Goal: Transaction & Acquisition: Purchase product/service

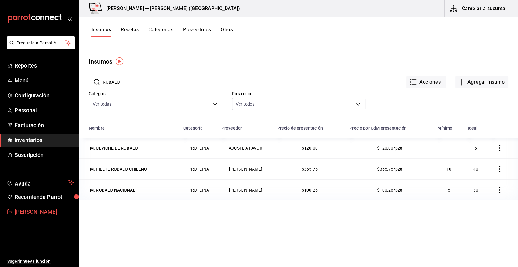
click at [52, 214] on span "[PERSON_NAME]" at bounding box center [44, 212] width 59 height 8
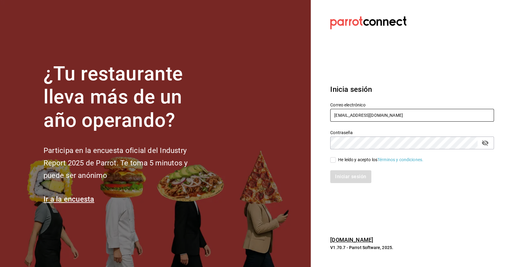
click at [348, 114] on input "heriberto_17mc@hotmail.com" at bounding box center [412, 115] width 164 height 13
type input "angy.rpp@gmail.com"
click at [335, 159] on input "He leído y acepto los Términos y condiciones." at bounding box center [332, 159] width 5 height 5
checkbox input "true"
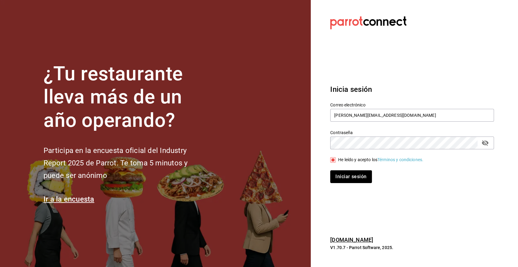
click at [362, 180] on button "Iniciar sesión" at bounding box center [350, 176] width 41 height 13
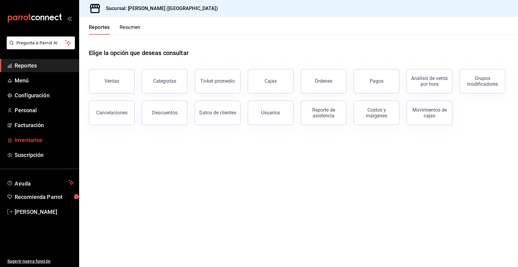
click at [28, 143] on span "Inventarios" at bounding box center [44, 140] width 59 height 8
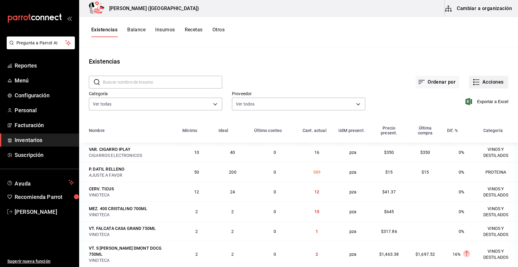
click at [491, 84] on button "Acciones" at bounding box center [488, 82] width 39 height 13
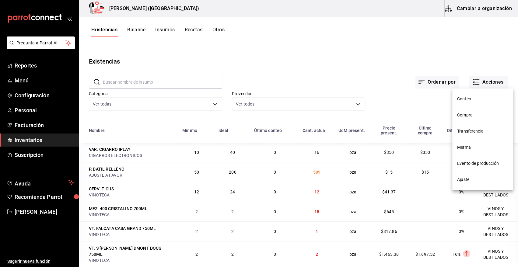
click at [468, 116] on span "Compra" at bounding box center [482, 115] width 51 height 6
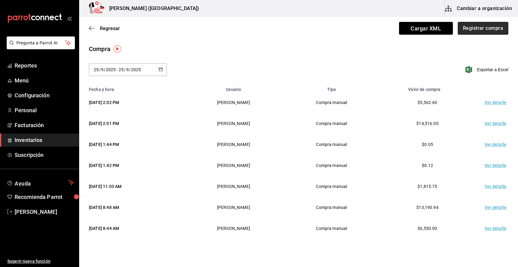
click at [466, 28] on button "Registrar compra" at bounding box center [482, 28] width 50 height 13
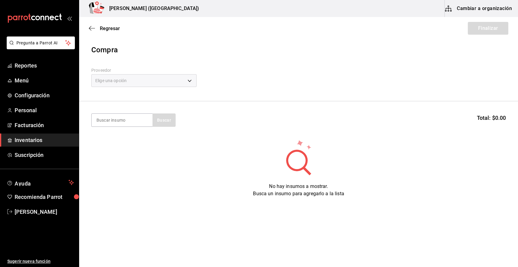
click at [124, 76] on div "Elige una opción" at bounding box center [143, 80] width 105 height 13
click at [117, 83] on div "Elige una opción" at bounding box center [143, 80] width 105 height 13
click at [137, 78] on div "Elige una opción" at bounding box center [143, 80] width 105 height 13
click at [193, 80] on div "Elige una opción" at bounding box center [143, 80] width 105 height 13
click at [111, 27] on span "Regresar" at bounding box center [110, 29] width 20 height 6
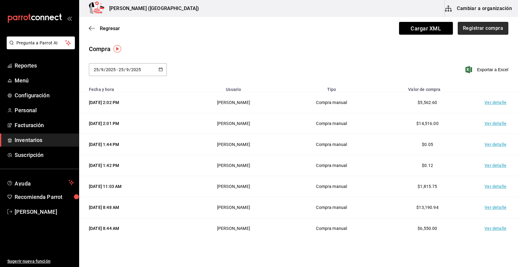
click at [473, 28] on button "Registrar compra" at bounding box center [482, 28] width 50 height 13
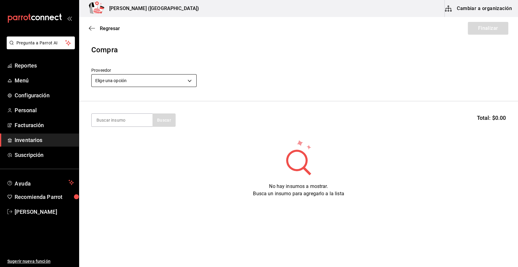
click at [140, 81] on body "Pregunta a Parrot AI Reportes Menú Configuración Personal Facturación Inventari…" at bounding box center [259, 116] width 518 height 233
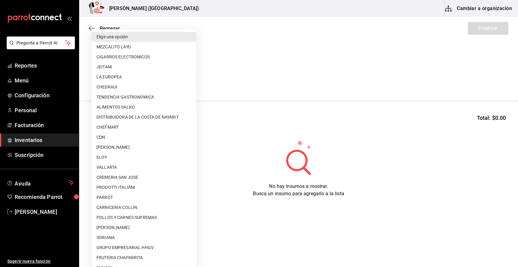
click at [154, 117] on li "DISTRIBUIDORA DE LA COSTA DE NAYARIT" at bounding box center [144, 117] width 105 height 10
type input "7132d0db-1f0e-40e8-8a44-1f7fc7bb26f8"
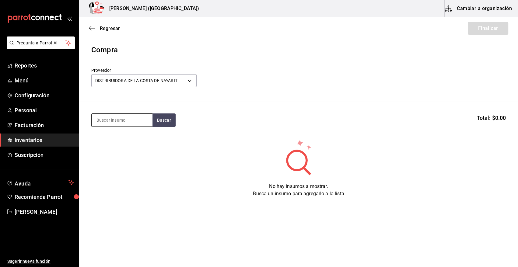
click at [131, 122] on input at bounding box center [122, 120] width 61 height 13
type input "refre"
click at [162, 120] on button "Buscar" at bounding box center [163, 119] width 23 height 13
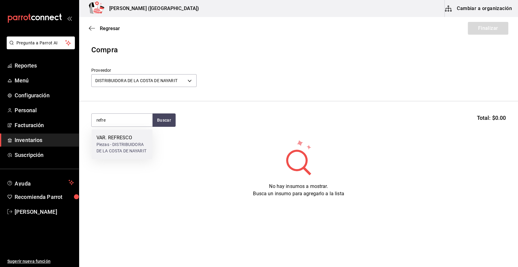
click at [128, 145] on div "Piezas - DISTRIBUIDORA DE LA COSTA DE NAYARIT" at bounding box center [121, 147] width 51 height 13
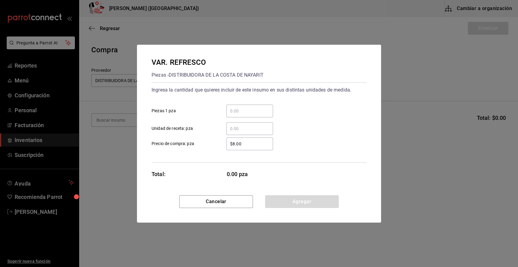
click at [239, 113] on input "​ Piezas 1 pza" at bounding box center [249, 110] width 47 height 7
click at [233, 114] on input "​ Piezas 1 pza" at bounding box center [249, 110] width 47 height 7
click at [176, 100] on div "​ Piezas 1 pza" at bounding box center [257, 109] width 220 height 18
click at [235, 109] on input "​ Piezas 1 pza" at bounding box center [249, 110] width 47 height 7
type input "192"
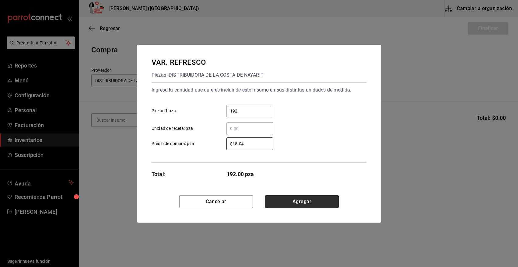
type input "$18.04"
click at [287, 200] on button "Agregar" at bounding box center [302, 201] width 74 height 13
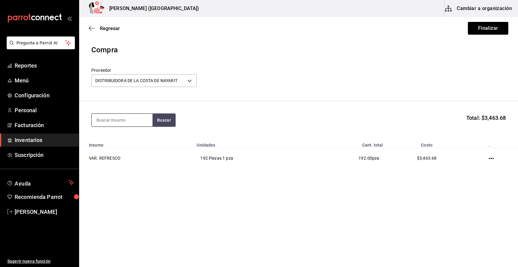
click at [127, 121] on input at bounding box center [122, 120] width 61 height 13
type input "jugo"
click at [120, 147] on div "Mililitros - DISTRIBUIDORA DE LA COSTA DE NAYARIT" at bounding box center [121, 147] width 51 height 13
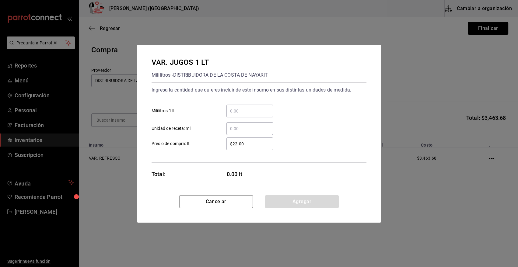
click at [232, 114] on input "​ Mililitros 1 lt" at bounding box center [249, 110] width 47 height 7
type input "48"
type input "$25.44"
click at [301, 203] on button "Agregar" at bounding box center [302, 201] width 74 height 13
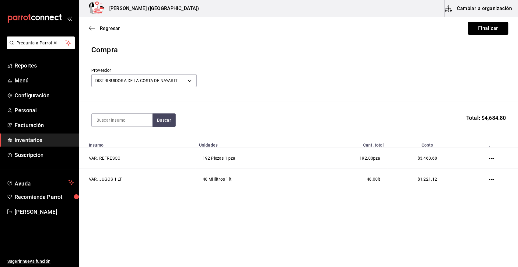
drag, startPoint x: 493, startPoint y: 179, endPoint x: 475, endPoint y: 175, distance: 18.0
click at [493, 179] on icon "button" at bounding box center [490, 179] width 5 height 1
click at [468, 173] on span "Editar" at bounding box center [460, 171] width 22 height 7
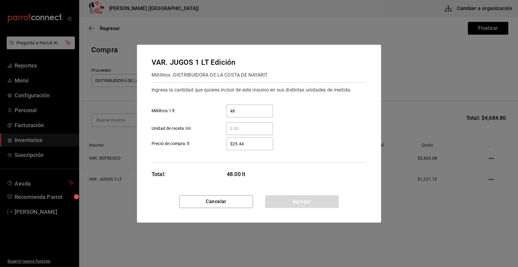
click at [254, 145] on input "$25.44" at bounding box center [249, 143] width 47 height 7
type input "$25.45"
click at [291, 204] on button "Agregar" at bounding box center [302, 201] width 74 height 13
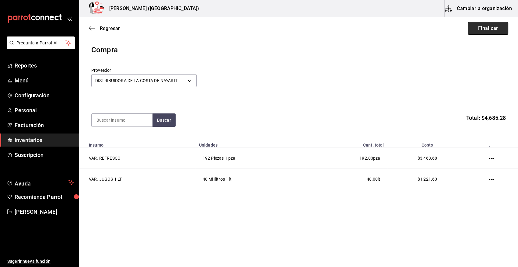
click at [485, 28] on button "Finalizar" at bounding box center [487, 28] width 40 height 13
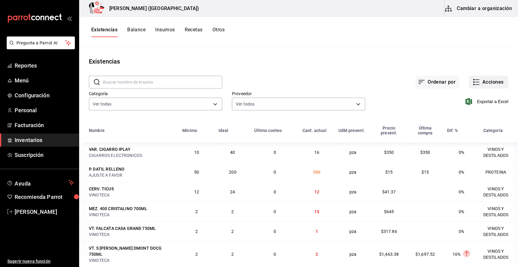
click at [485, 85] on button "Acciones" at bounding box center [488, 82] width 39 height 13
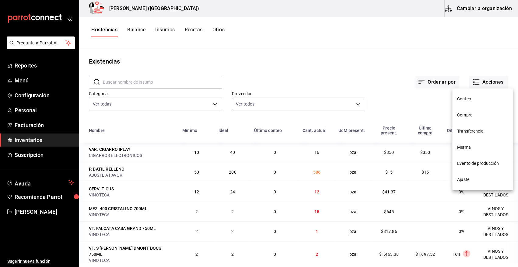
click at [466, 116] on span "Compra" at bounding box center [482, 115] width 51 height 6
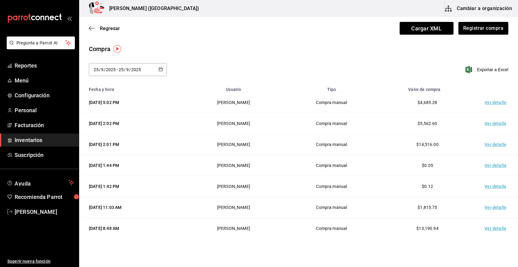
click at [490, 103] on td "Ver detalle" at bounding box center [496, 102] width 43 height 21
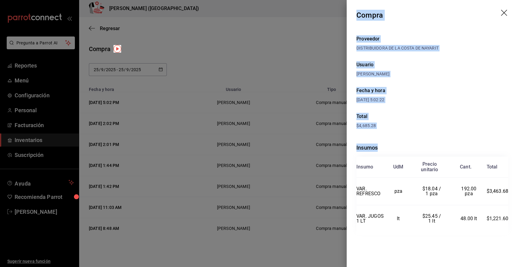
drag, startPoint x: 358, startPoint y: 14, endPoint x: 510, endPoint y: 244, distance: 276.0
click at [510, 244] on div "Compra Proveedor DISTRIBUIDORA DE LA COSTA DE NAYARIT Usuario Angy Madalena Fec…" at bounding box center [431, 133] width 171 height 267
copy div "Compra Proveedor DISTRIBUIDORA DE LA COSTA DE NAYARIT Usuario Angy Madalena Fec…"
click at [432, 185] on td "$18.04 / 1 pza" at bounding box center [431, 192] width 39 height 28
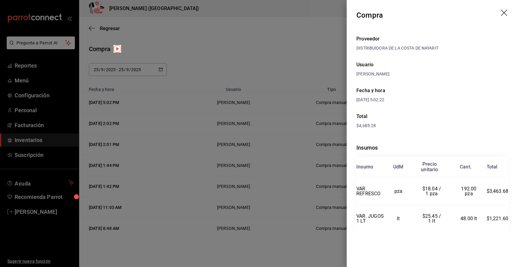
click at [504, 16] on icon "drag" at bounding box center [504, 13] width 7 height 7
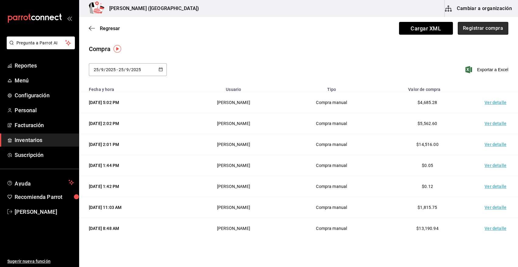
click at [484, 33] on button "Registrar compra" at bounding box center [482, 28] width 50 height 13
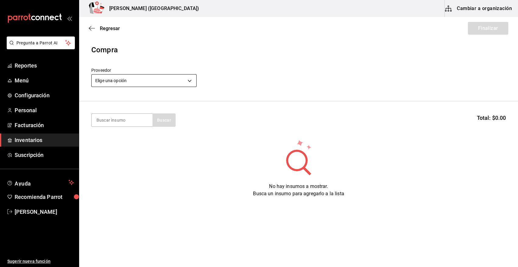
click at [125, 78] on body "Pregunta a Parrot AI Reportes Menú Configuración Personal Facturación Inventari…" at bounding box center [259, 116] width 518 height 233
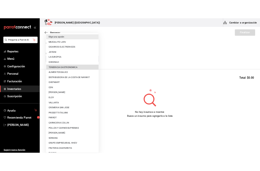
scroll to position [369, 0]
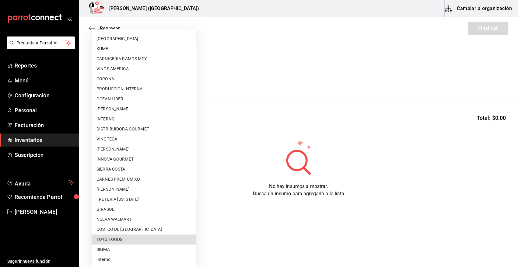
click at [123, 241] on li "TOYO FOODS" at bounding box center [144, 239] width 105 height 10
type input "c8ab8e5d-1bde-4200-a957-b4242f69ba94"
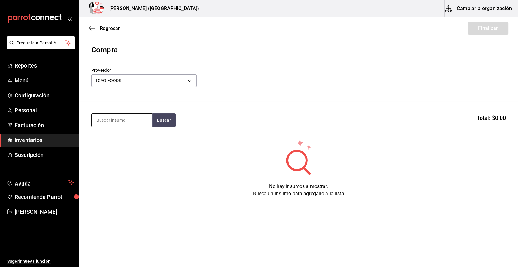
click at [121, 119] on input at bounding box center [122, 120] width 61 height 13
type input "n"
type input "alm"
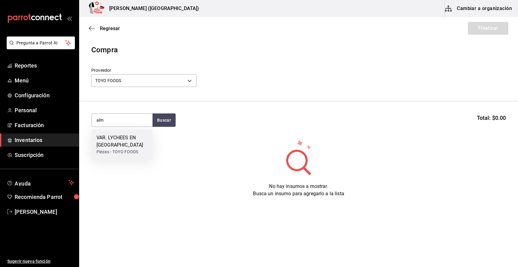
click at [114, 146] on div "VAR. LYCHEES EN ALMIBAR" at bounding box center [121, 141] width 51 height 15
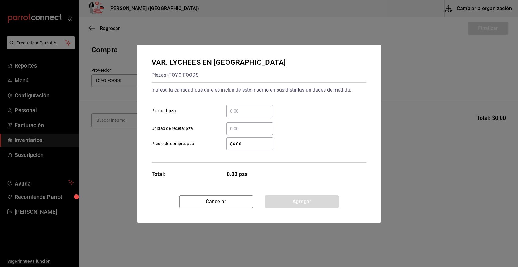
click at [236, 109] on input "​ Piezas 1 pza" at bounding box center [249, 110] width 47 height 7
type input "432"
type input "$3.63"
click at [305, 199] on button "Agregar" at bounding box center [302, 201] width 74 height 13
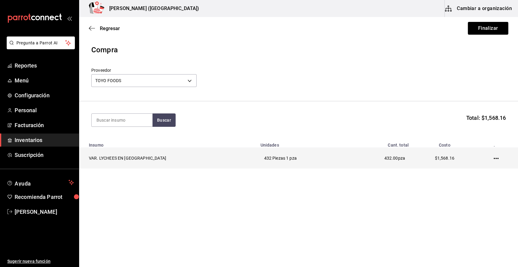
click at [493, 160] on icon "button" at bounding box center [495, 158] width 5 height 5
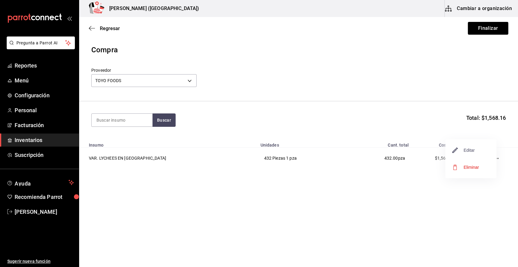
click at [470, 152] on span "Editar" at bounding box center [463, 150] width 22 height 7
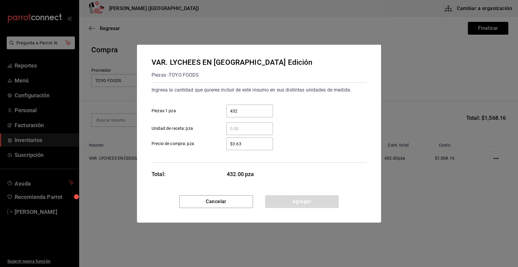
click at [249, 141] on input "$3.63" at bounding box center [249, 143] width 47 height 7
type input "$3.64"
click at [286, 206] on button "Agregar" at bounding box center [302, 201] width 74 height 13
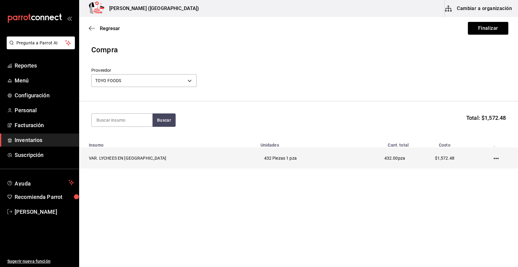
click at [493, 158] on icon "button" at bounding box center [495, 158] width 5 height 1
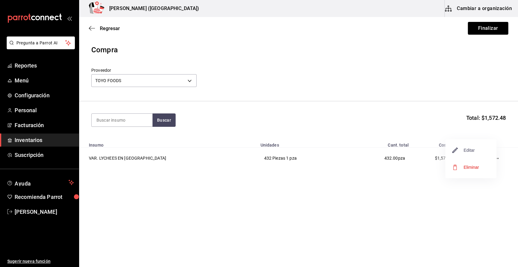
click at [469, 149] on span "Editar" at bounding box center [463, 150] width 22 height 7
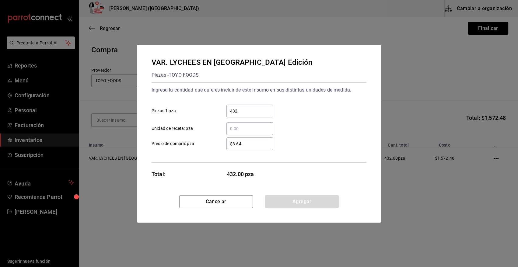
click at [252, 145] on input "$3.64" at bounding box center [249, 143] width 47 height 7
type input "$3.63"
click at [279, 204] on button "Agregar" at bounding box center [302, 201] width 74 height 13
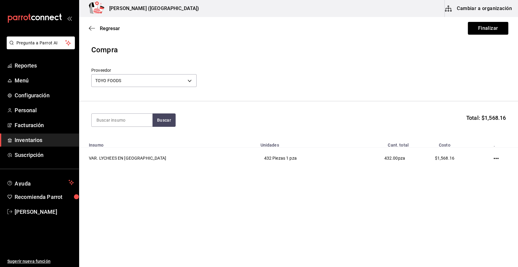
click at [494, 158] on icon "button" at bounding box center [495, 158] width 5 height 5
click at [467, 151] on span "Editar" at bounding box center [463, 150] width 22 height 7
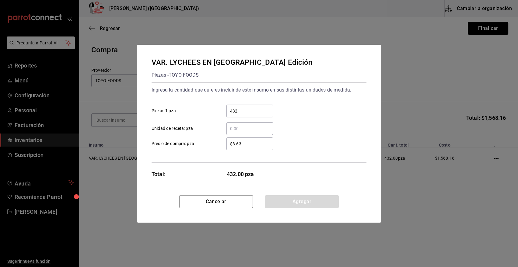
click at [247, 144] on input "$3.63" at bounding box center [249, 143] width 47 height 7
type input "$3.64"
click at [293, 208] on div "Cancelar Agregar" at bounding box center [259, 208] width 244 height 27
click at [296, 204] on button "Agregar" at bounding box center [302, 201] width 74 height 13
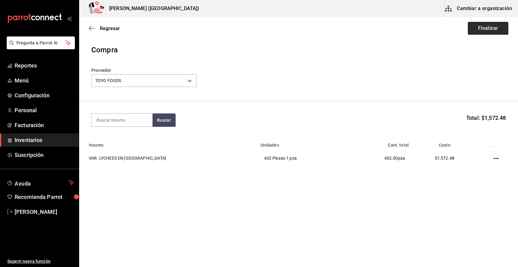
click at [486, 30] on button "Finalizar" at bounding box center [487, 28] width 40 height 13
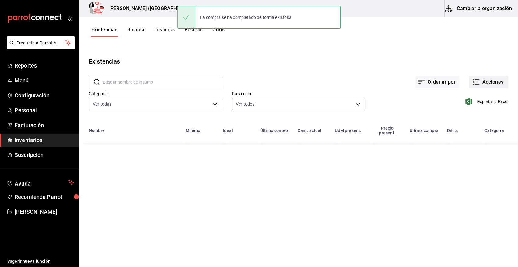
click at [491, 81] on button "Acciones" at bounding box center [488, 82] width 39 height 13
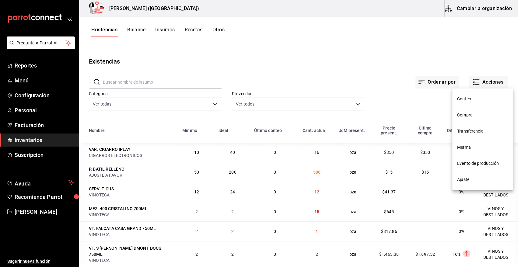
click at [469, 115] on span "Compra" at bounding box center [482, 115] width 51 height 6
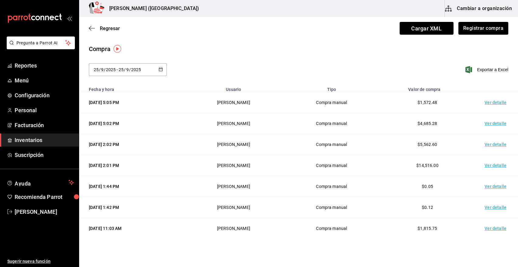
click at [487, 102] on td "Ver detalle" at bounding box center [496, 102] width 43 height 21
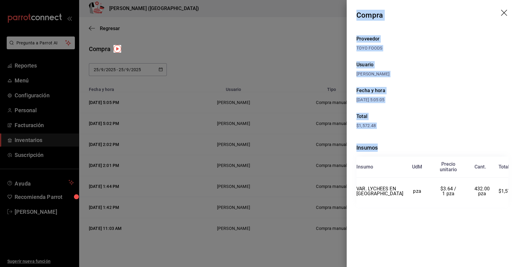
drag, startPoint x: 356, startPoint y: 13, endPoint x: 508, endPoint y: 207, distance: 246.3
click at [508, 207] on div "Compra Proveedor TOYO FOODS Usuario Angy Madalena Fecha y hora 25/09/2025 5:05:…" at bounding box center [431, 133] width 171 height 267
copy div "Compra Proveedor TOYO FOODS Usuario Angy Madalena Fecha y hora 25/09/2025 5:05:…"
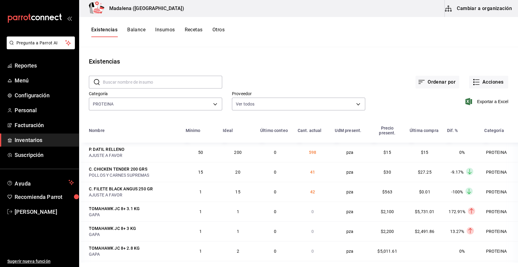
click at [128, 82] on input "text" at bounding box center [162, 82] width 119 height 12
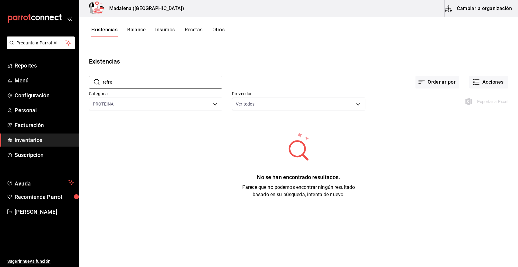
type input "REFRE"
click at [31, 140] on span "Inventarios" at bounding box center [44, 140] width 59 height 8
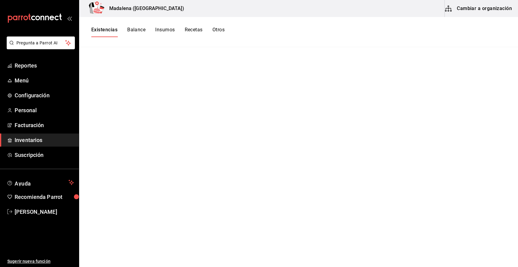
click at [468, 9] on button "Cambiar a organización" at bounding box center [478, 8] width 68 height 17
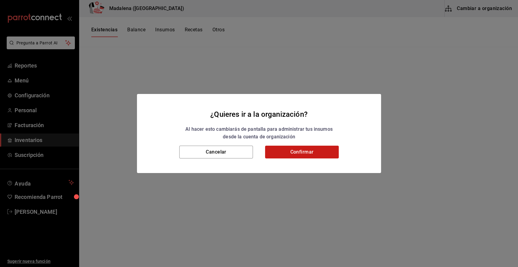
click at [301, 154] on button "Confirmar" at bounding box center [302, 152] width 74 height 13
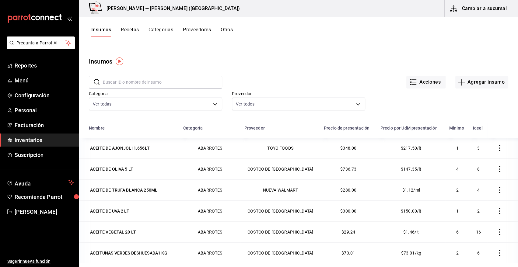
click at [126, 84] on input "text" at bounding box center [162, 82] width 119 height 12
click at [178, 62] on div "Insumos" at bounding box center [298, 61] width 439 height 9
click at [150, 84] on input "text" at bounding box center [162, 82] width 119 height 12
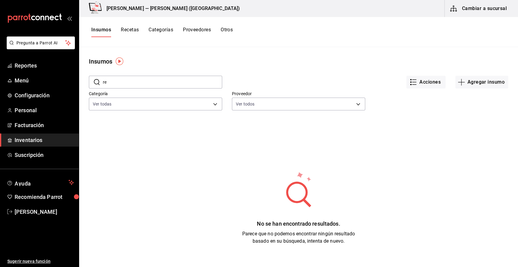
type input "r"
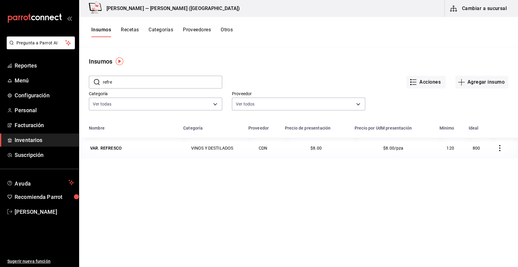
type input "REFRE"
click at [113, 149] on div "VAR. REFRESCO" at bounding box center [106, 148] width 32 height 6
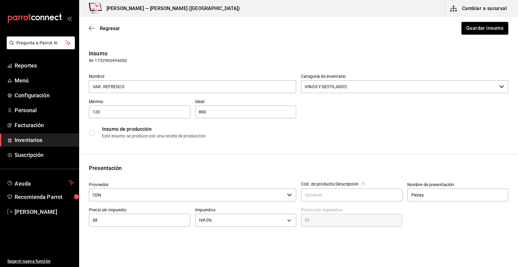
click at [116, 193] on input "CDN" at bounding box center [187, 195] width 196 height 13
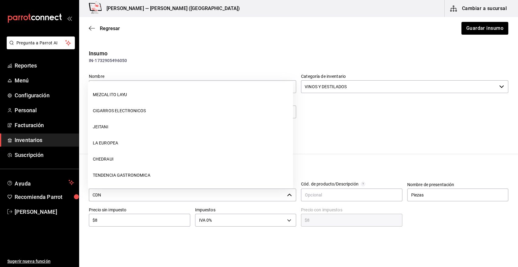
scroll to position [64, 0]
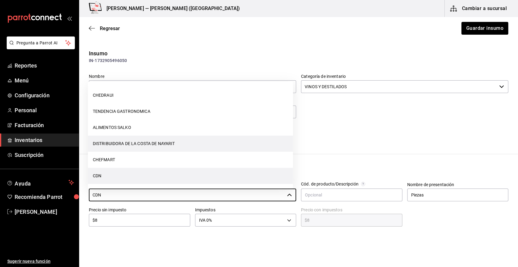
click at [149, 144] on li "DISTRIBUIDORA DE LA COSTA DE NAYARIT" at bounding box center [190, 144] width 205 height 16
type input "DISTRIBUIDORA DE LA COSTA DE NAYARIT"
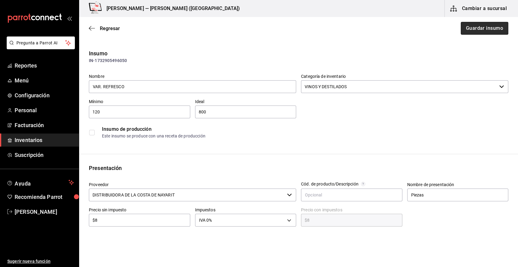
click at [479, 30] on button "Guardar insumo" at bounding box center [483, 28] width 47 height 13
